Goal: Use online tool/utility: Utilize a website feature to perform a specific function

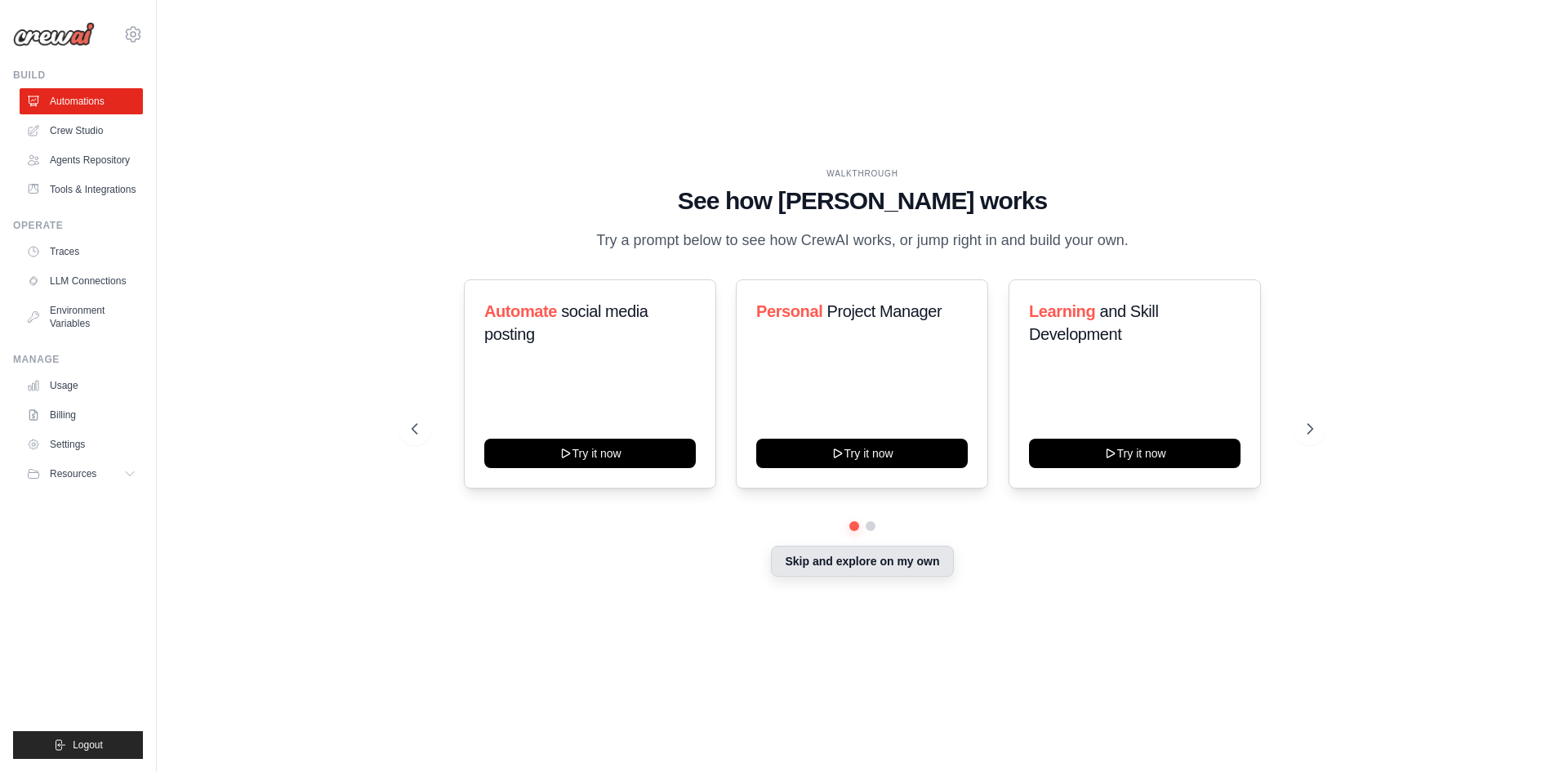
click at [861, 556] on button "Skip and explore on my own" at bounding box center [861, 562] width 182 height 31
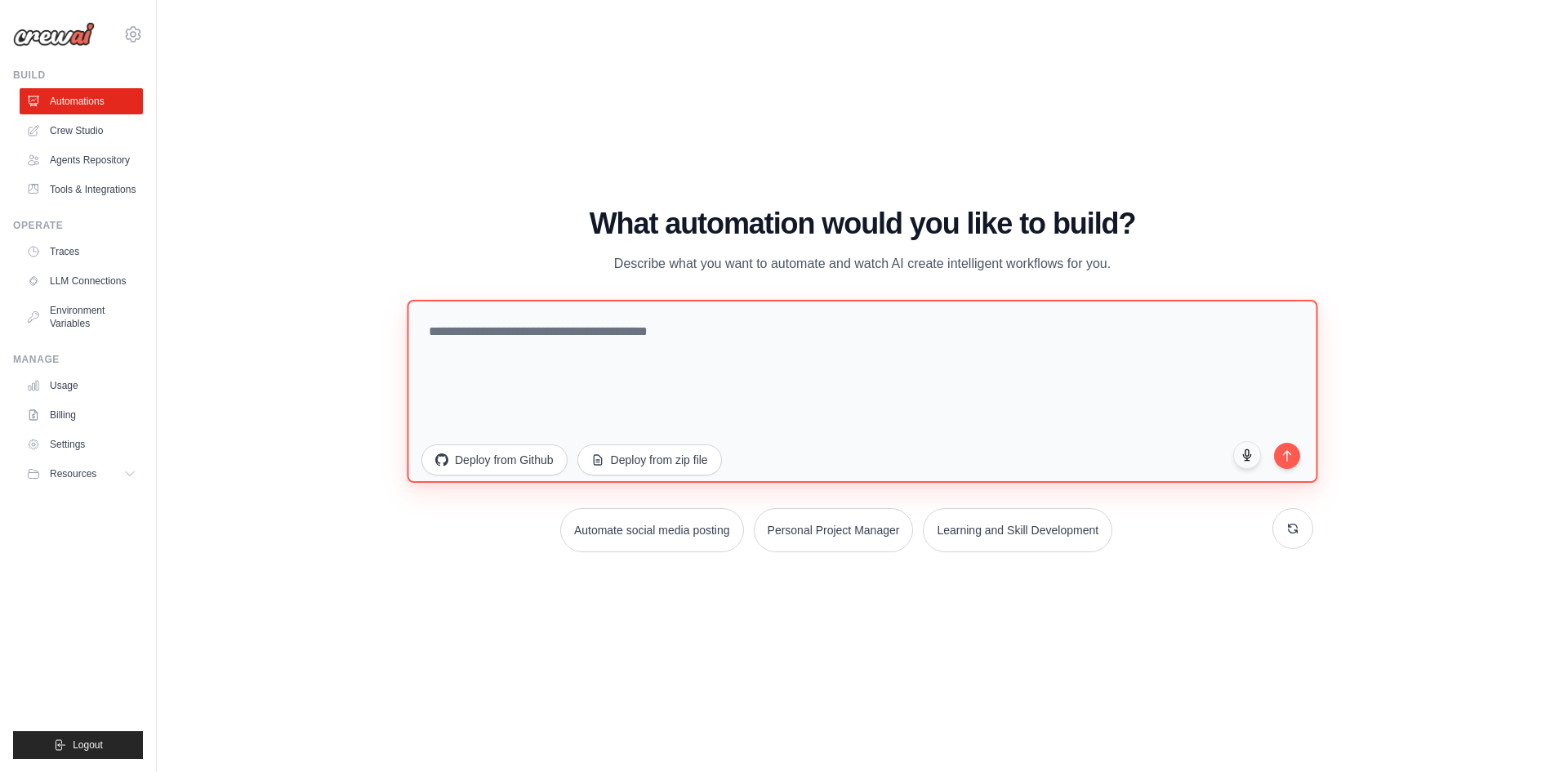
click at [614, 388] on textarea at bounding box center [861, 390] width 910 height 183
click at [603, 364] on textarea at bounding box center [861, 390] width 910 height 183
click at [587, 351] on textarea at bounding box center [861, 390] width 910 height 183
paste textarea "**********"
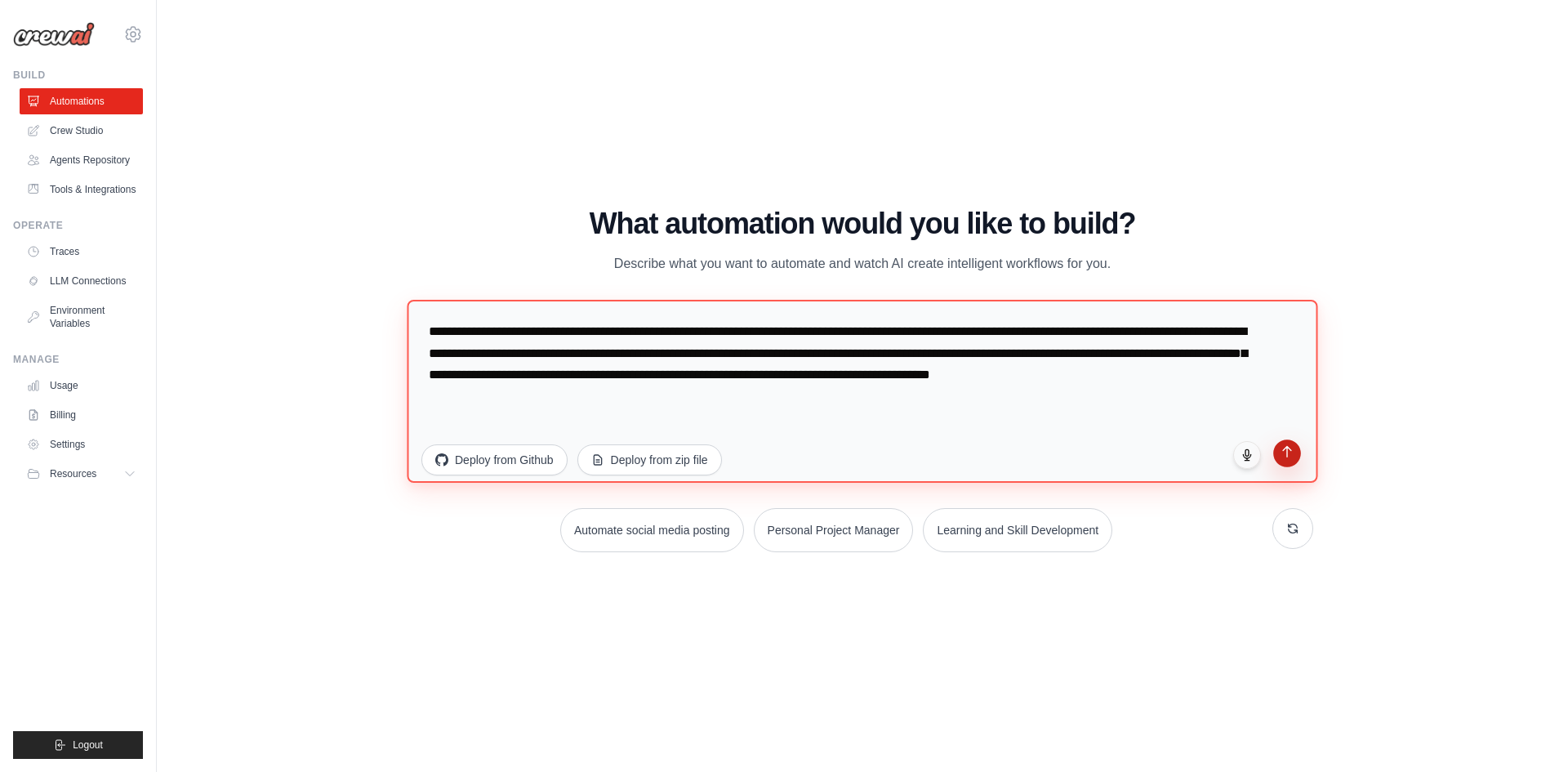
type textarea "**********"
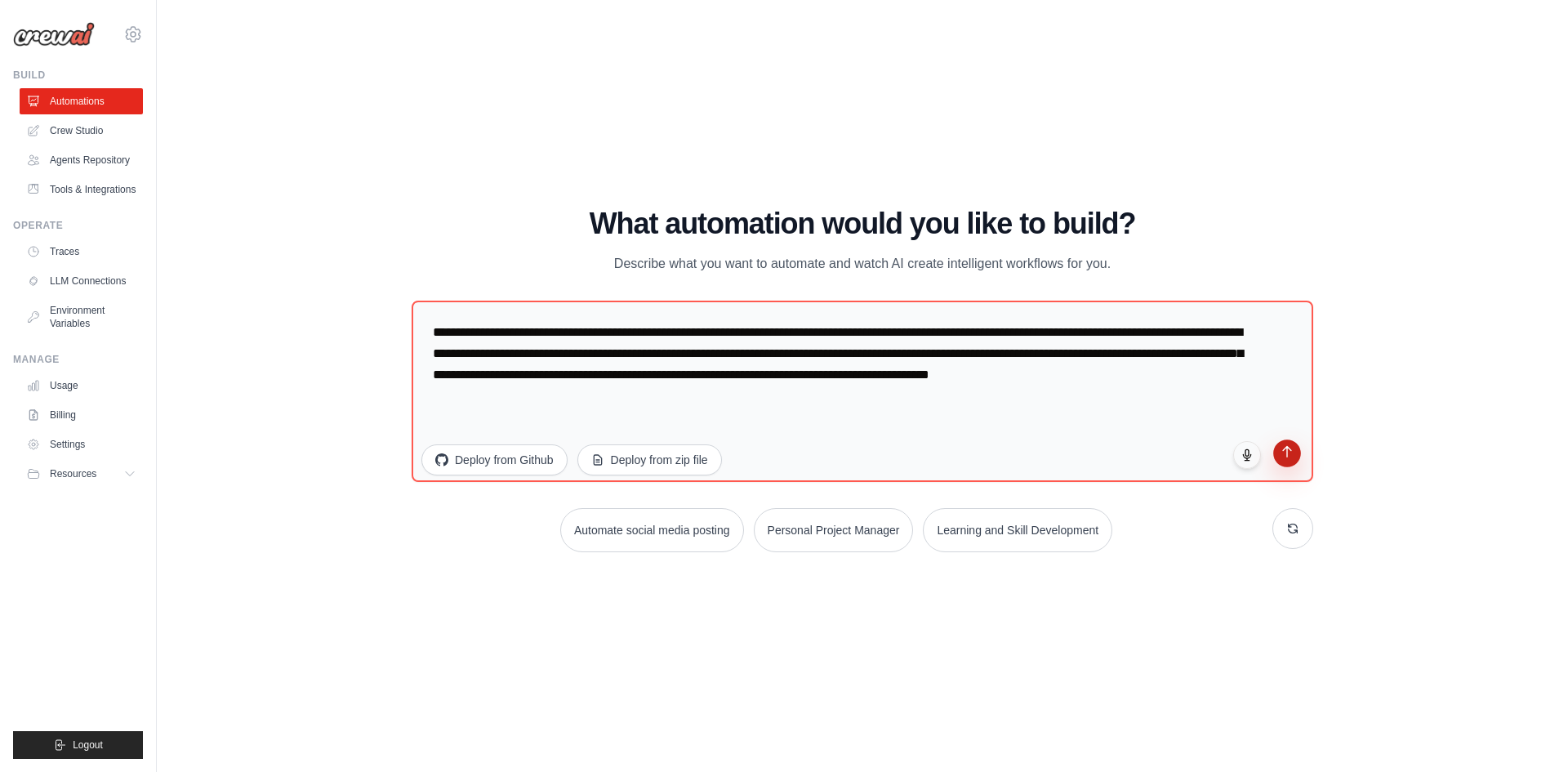
click at [1288, 452] on icon "submit" at bounding box center [1287, 451] width 14 height 14
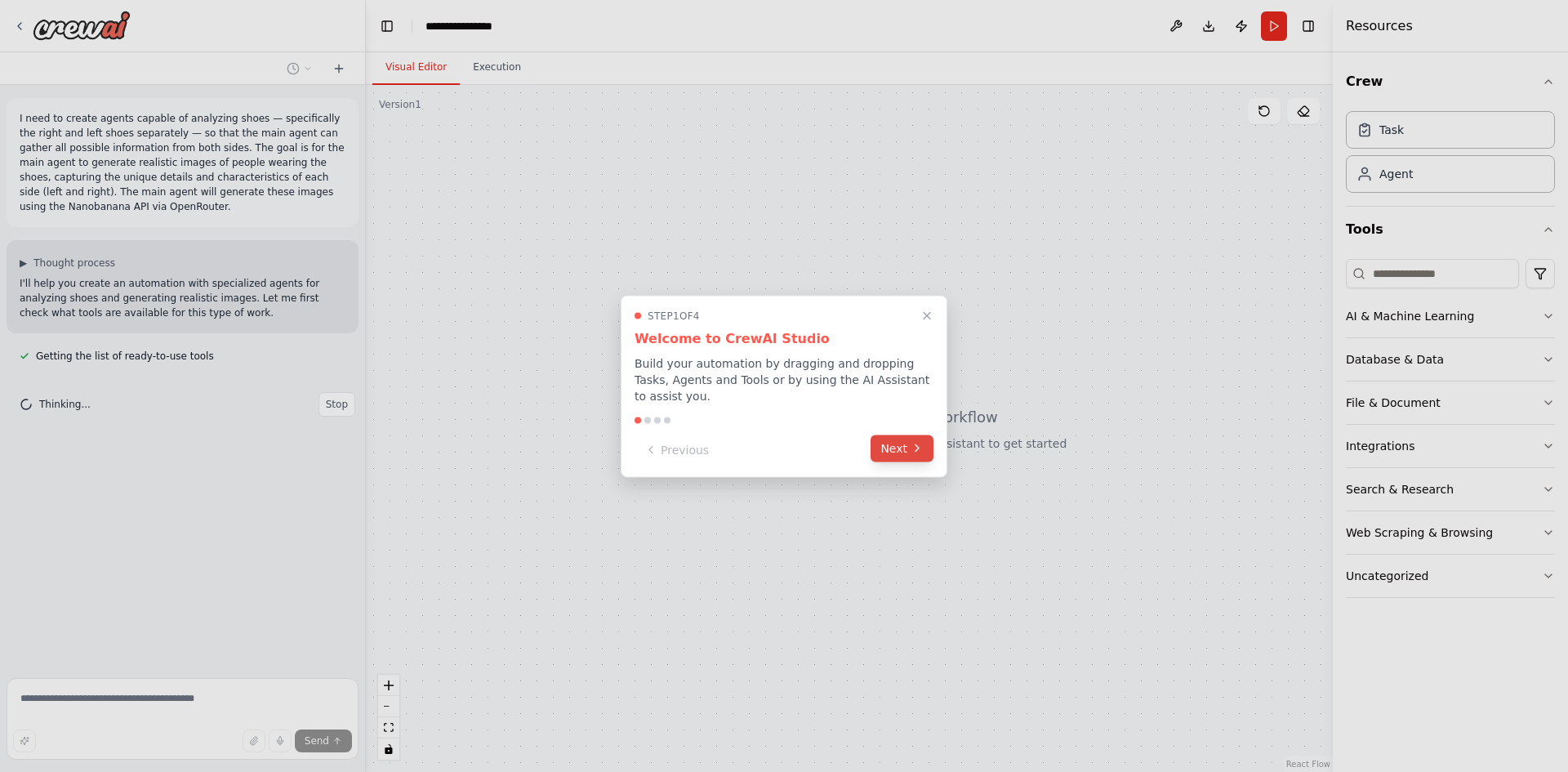
click at [901, 442] on button "Next" at bounding box center [902, 448] width 63 height 27
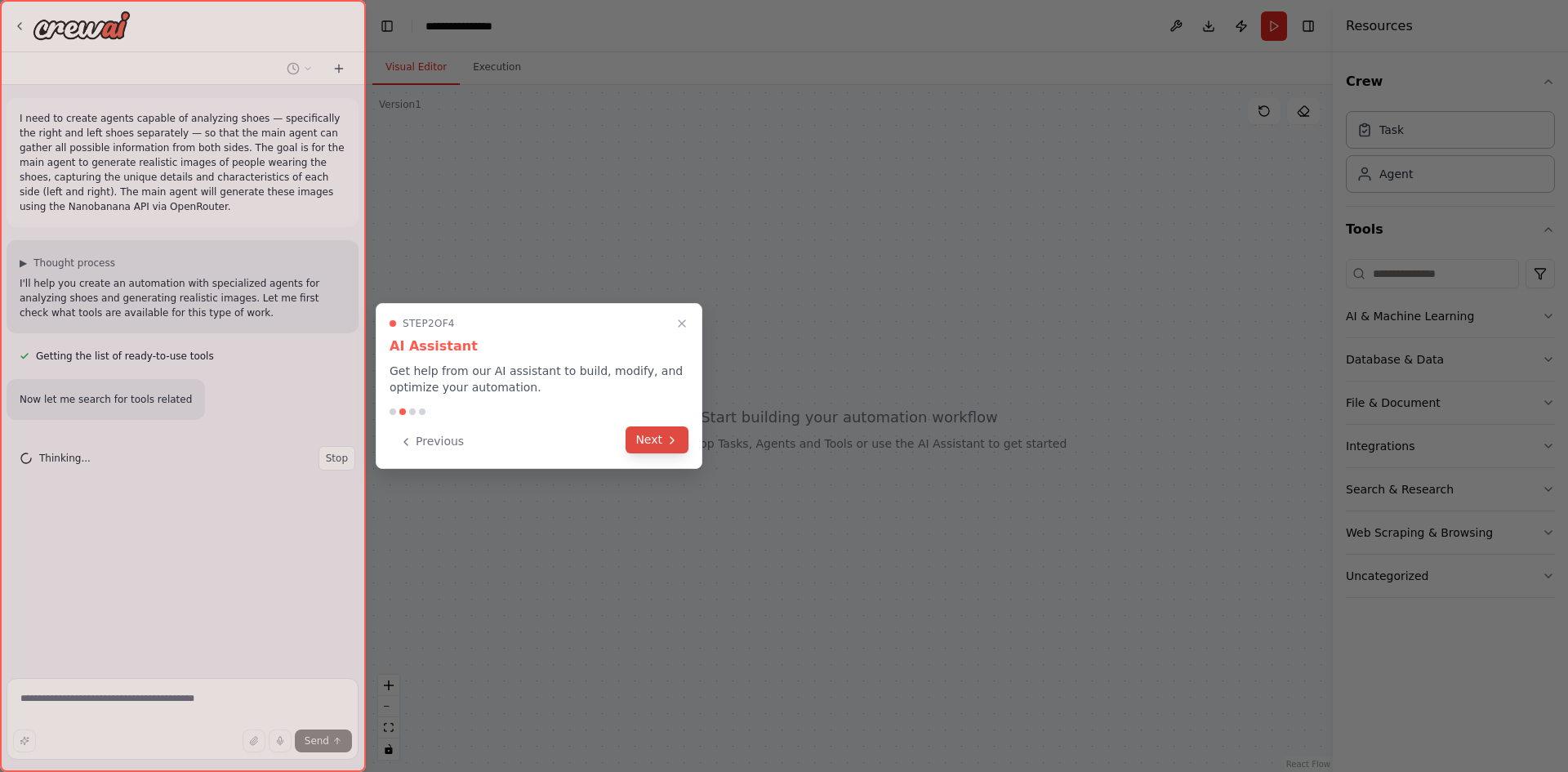
click at [636, 435] on button "Next" at bounding box center [656, 439] width 63 height 27
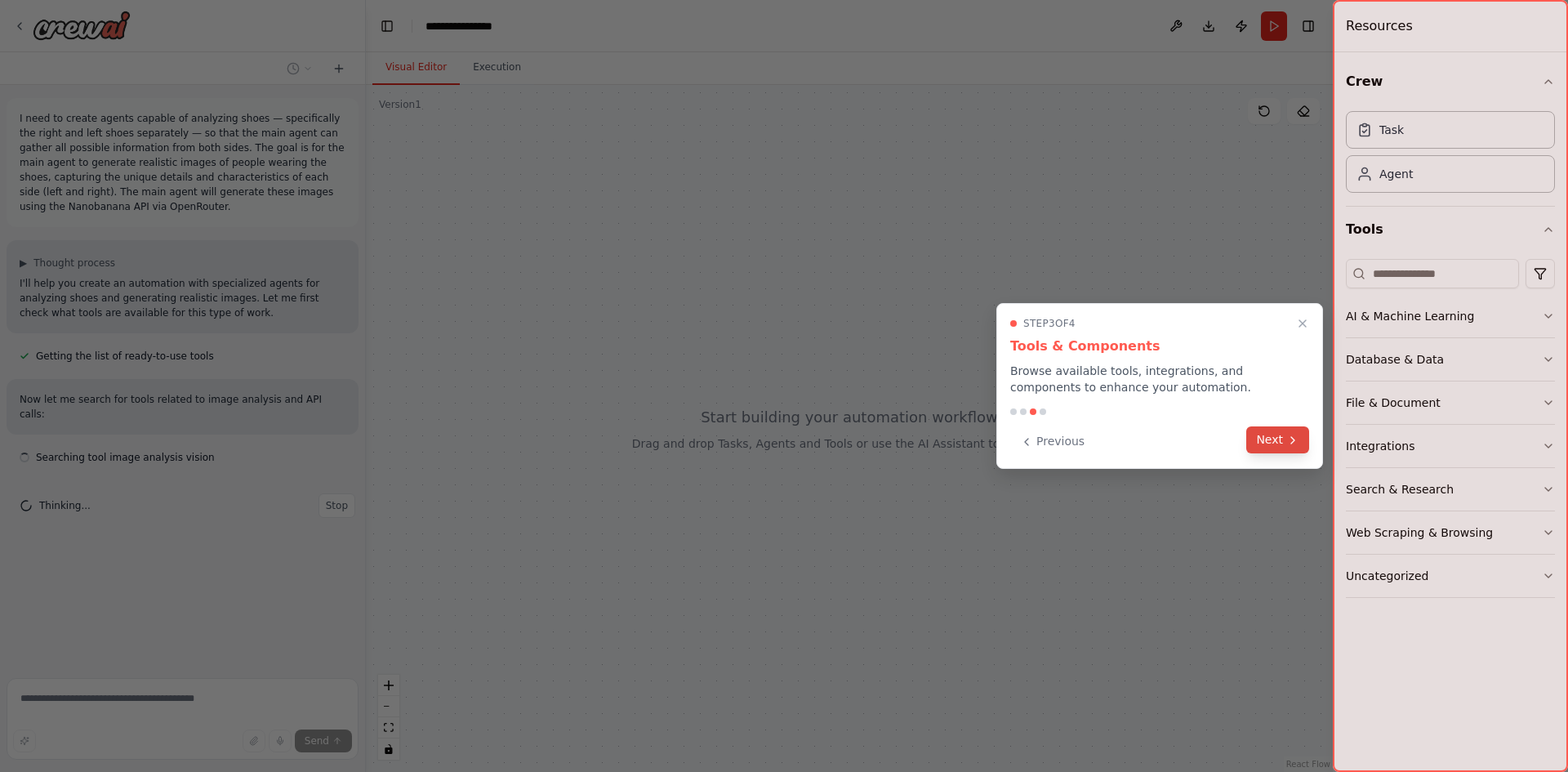
click at [1286, 439] on icon at bounding box center [1292, 440] width 13 height 13
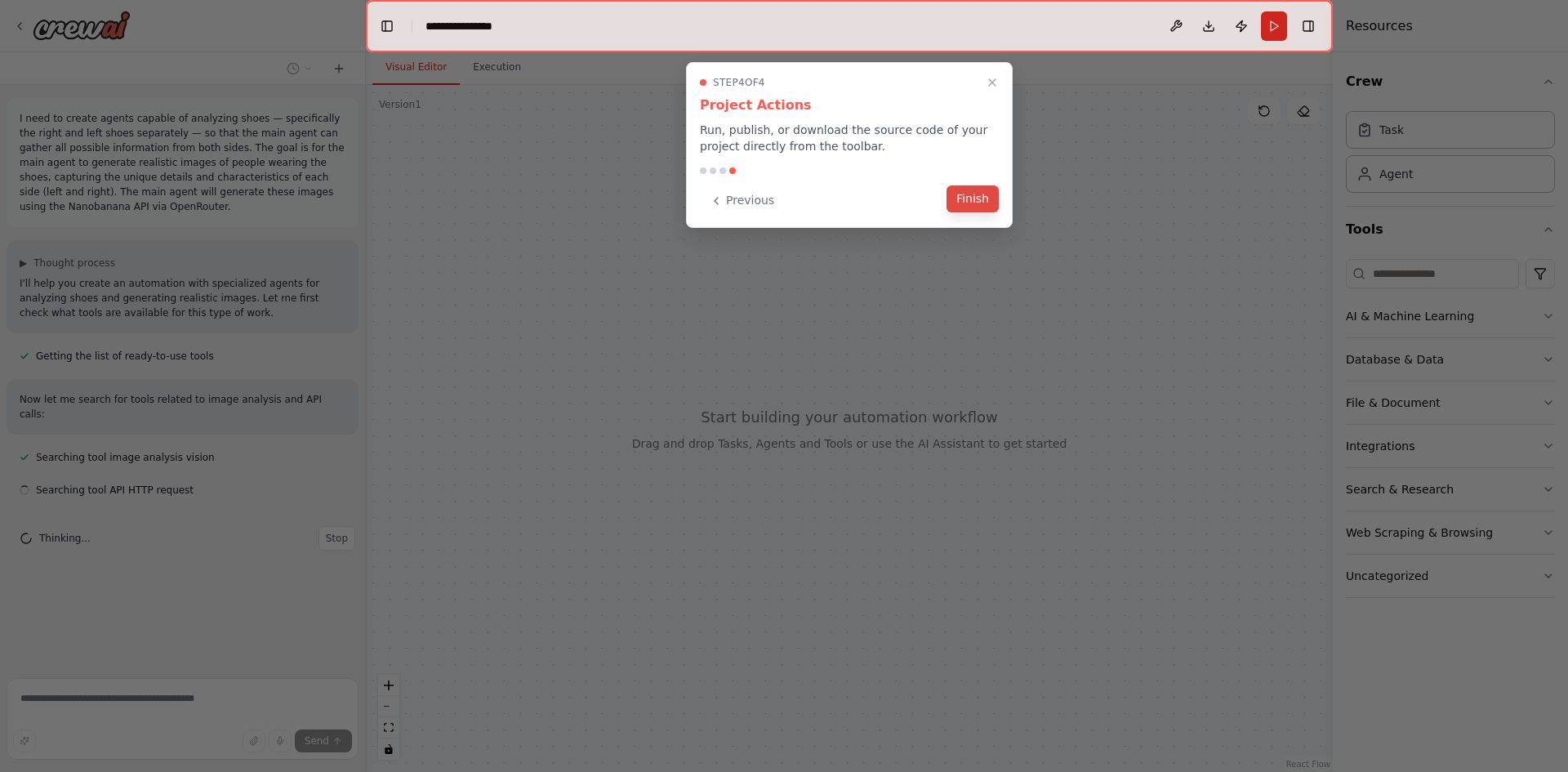
click at [973, 196] on button "Finish" at bounding box center [972, 198] width 53 height 27
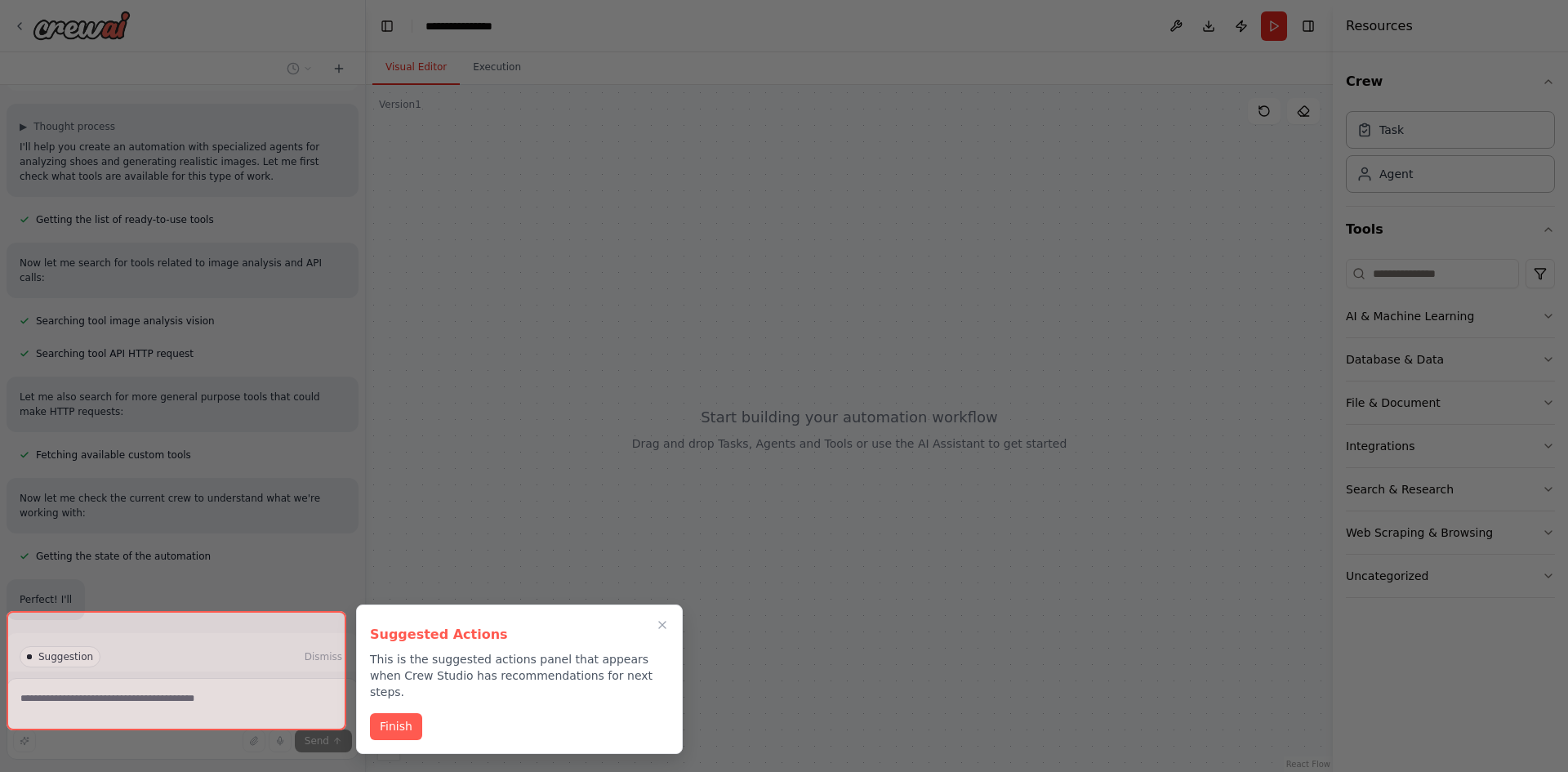
scroll to position [146, 0]
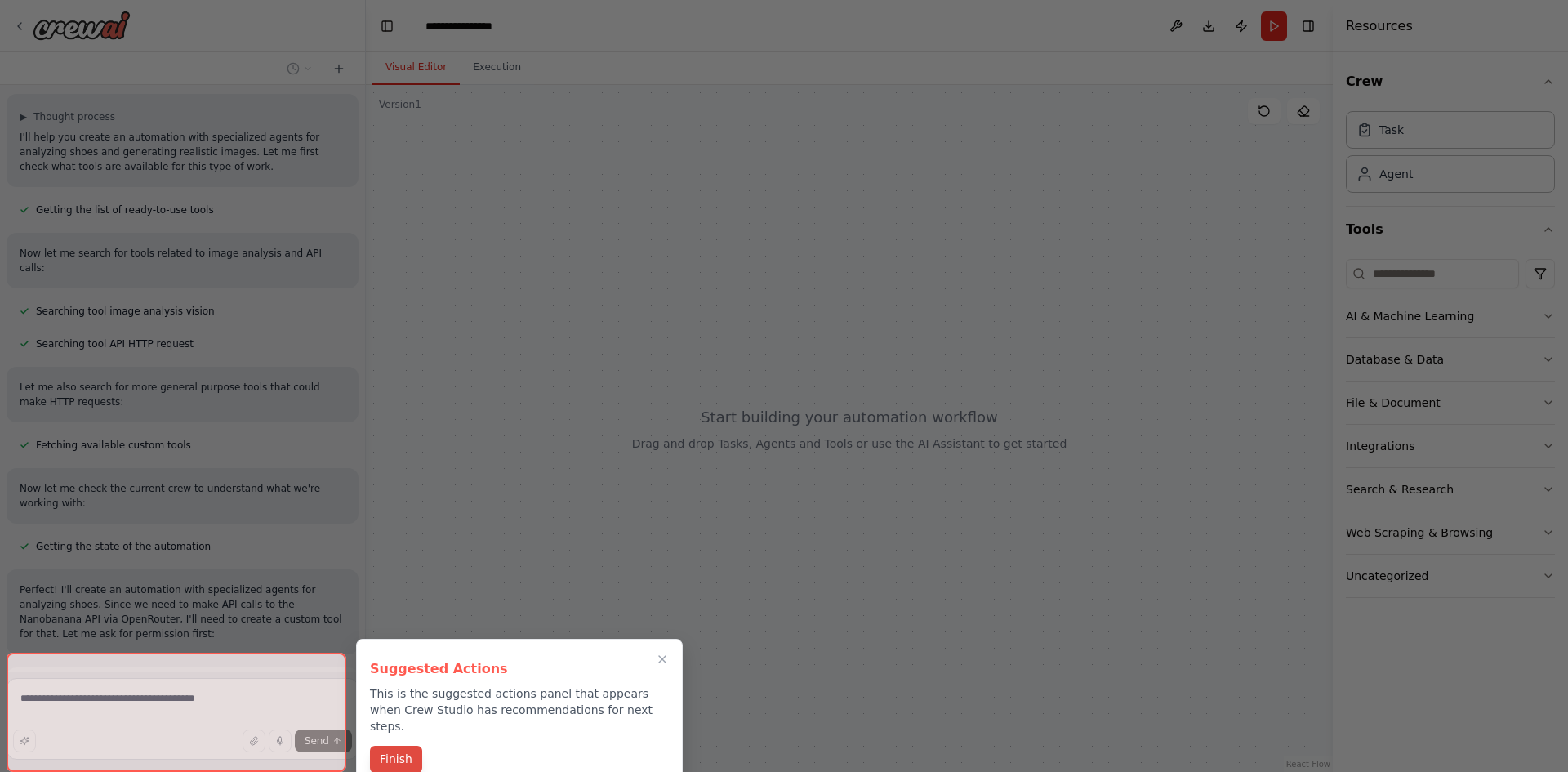
click at [402, 746] on button "Finish" at bounding box center [396, 759] width 53 height 27
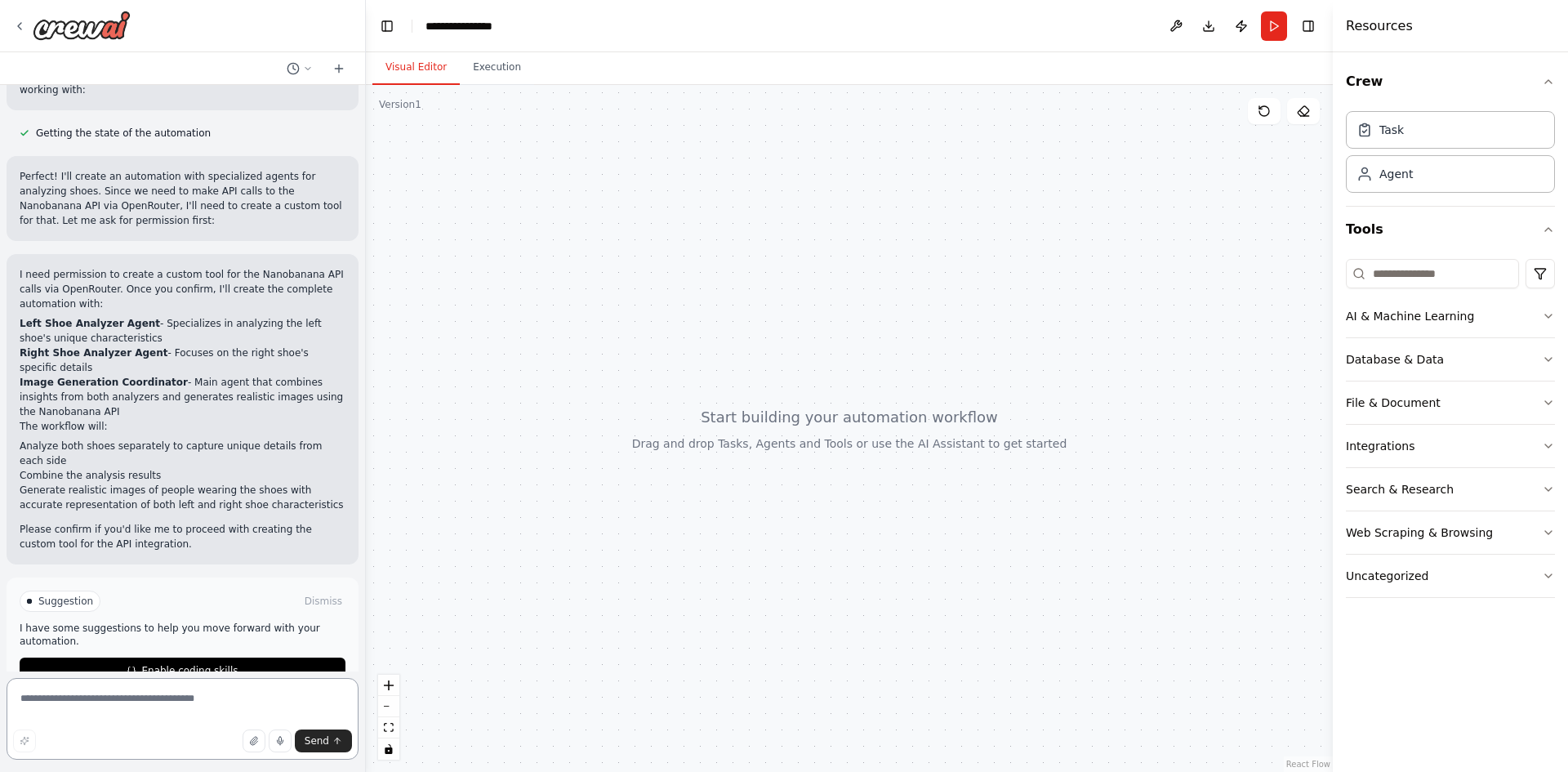
scroll to position [568, 0]
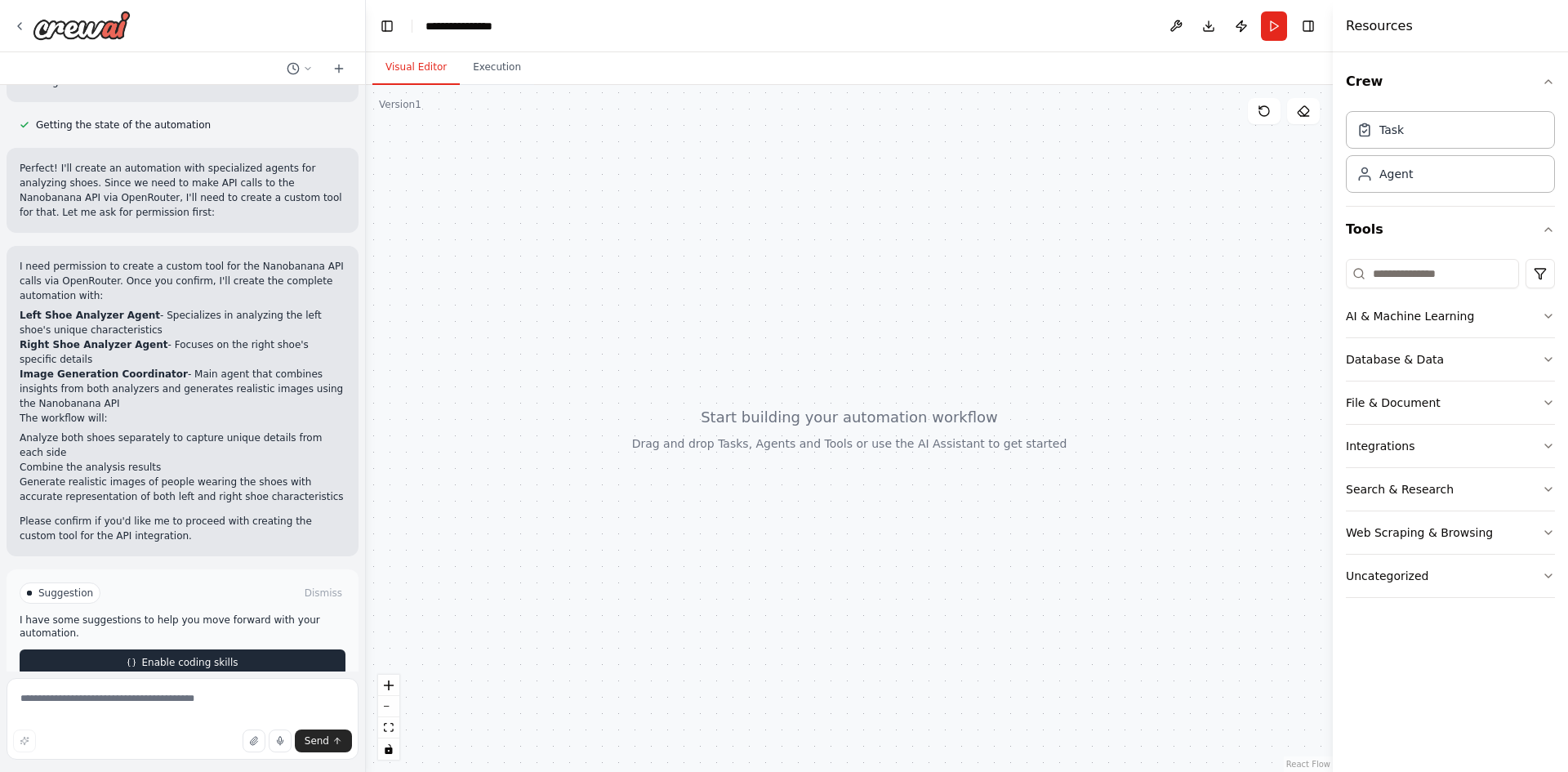
click at [187, 657] on span "Enable coding skills" at bounding box center [189, 663] width 96 height 13
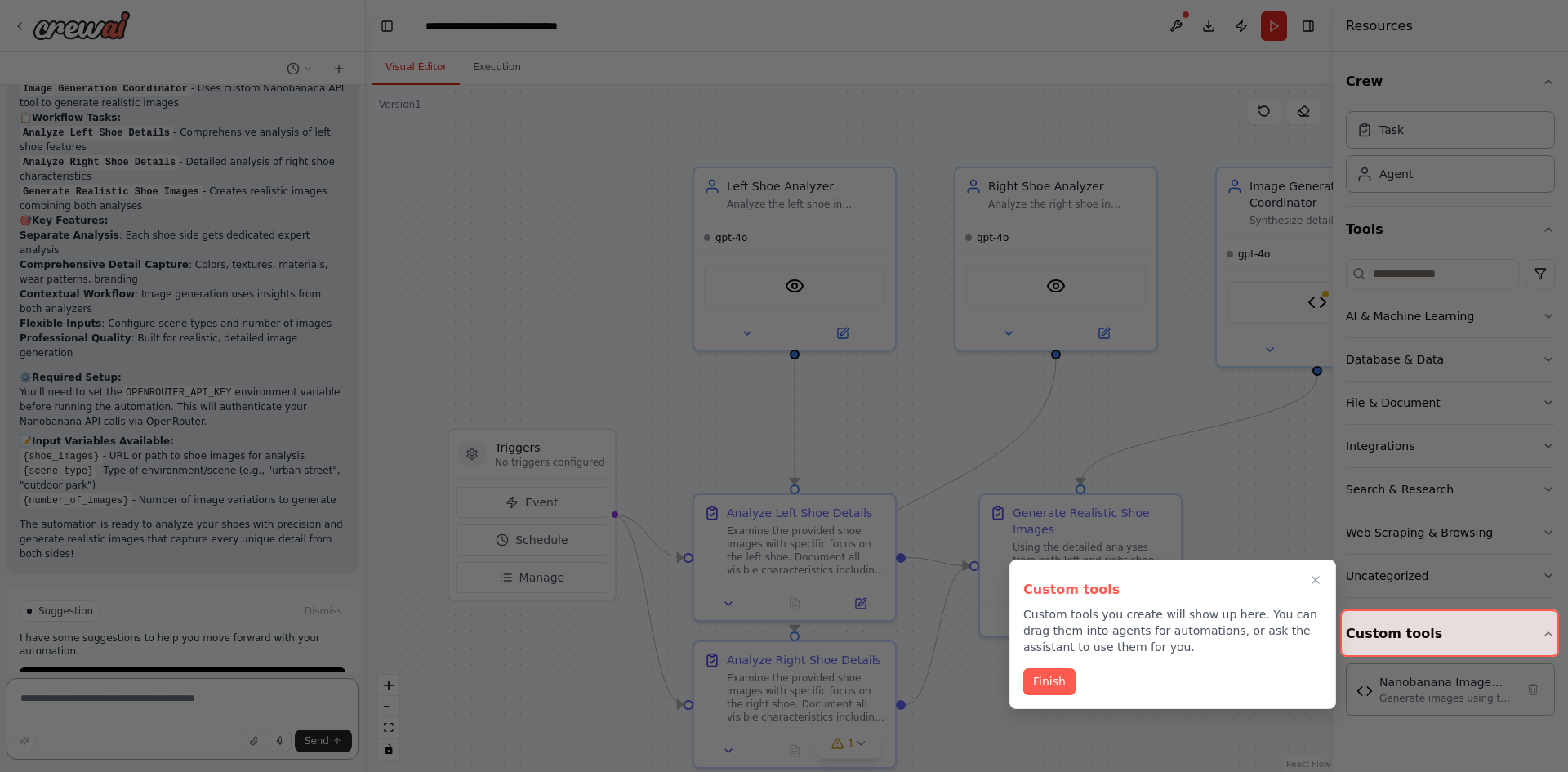
scroll to position [2122, 0]
click at [1052, 688] on button "Finish" at bounding box center [1049, 680] width 53 height 27
